Goal: Task Accomplishment & Management: Complete application form

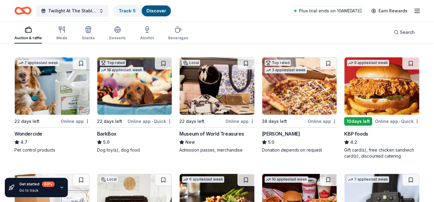
scroll to position [280, 0]
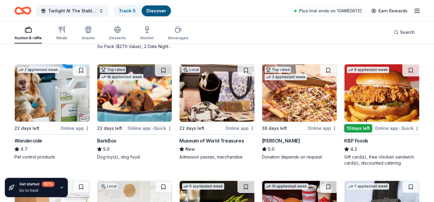
click at [135, 94] on img at bounding box center [134, 92] width 75 height 57
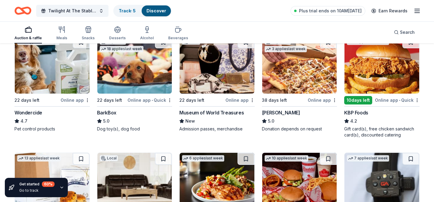
scroll to position [309, 0]
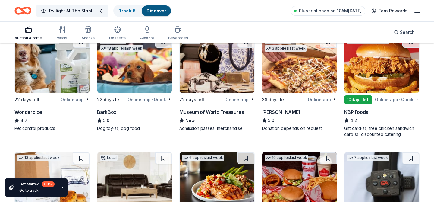
click at [224, 78] on img at bounding box center [217, 64] width 75 height 57
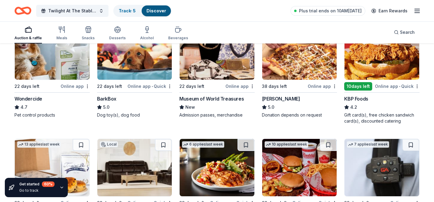
scroll to position [387, 0]
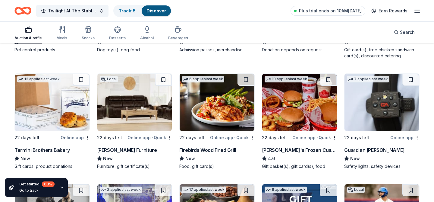
click at [46, 103] on img at bounding box center [52, 102] width 75 height 57
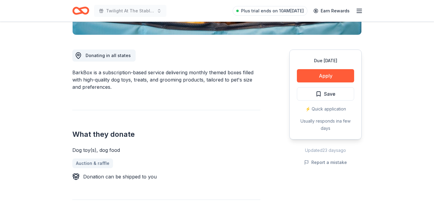
scroll to position [149, 0]
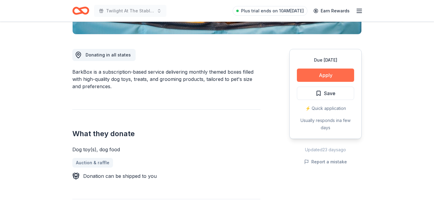
click at [307, 76] on button "Apply" at bounding box center [325, 74] width 57 height 13
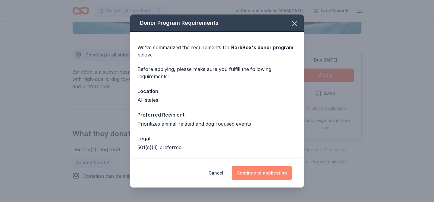
click at [251, 174] on button "Continue to application" at bounding box center [262, 173] width 60 height 14
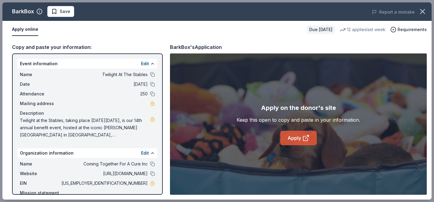
click at [290, 142] on link "Apply" at bounding box center [299, 138] width 37 height 14
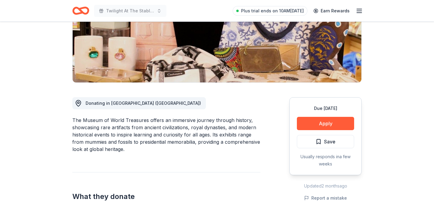
scroll to position [84, 0]
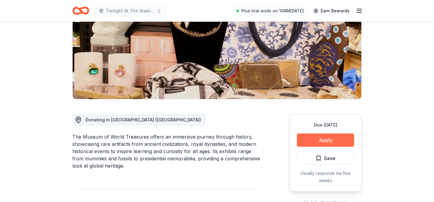
click at [335, 140] on button "Apply" at bounding box center [325, 139] width 57 height 13
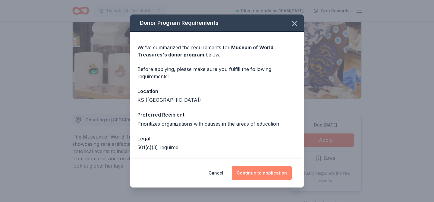
click at [270, 175] on button "Continue to application" at bounding box center [262, 173] width 60 height 14
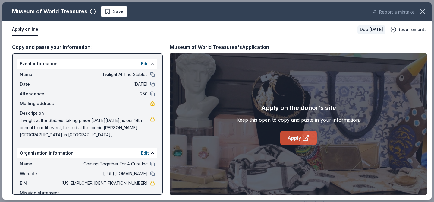
click at [289, 143] on link "Apply" at bounding box center [299, 138] width 37 height 14
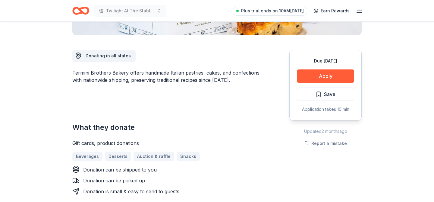
scroll to position [149, 0]
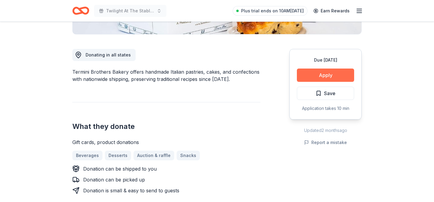
click at [315, 78] on button "Apply" at bounding box center [325, 74] width 57 height 13
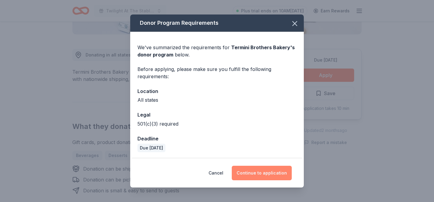
click at [262, 175] on button "Continue to application" at bounding box center [262, 173] width 60 height 14
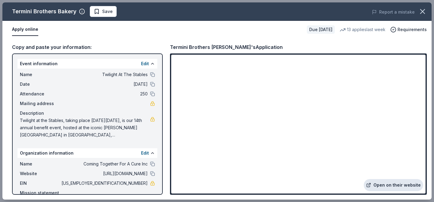
click at [377, 186] on link "Open on their website" at bounding box center [393, 185] width 59 height 12
